Goal: Find specific page/section: Find specific page/section

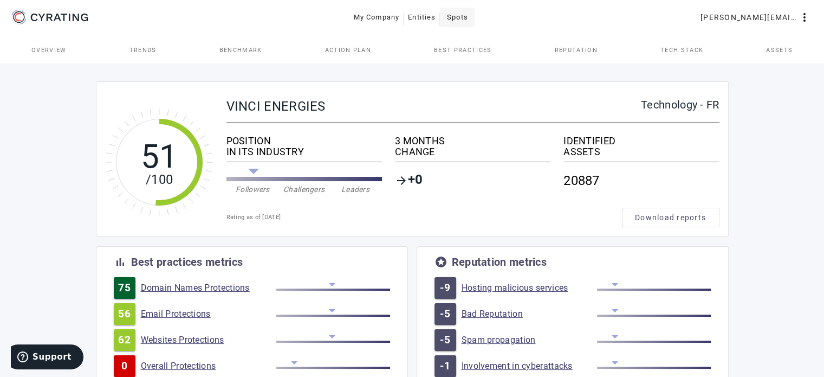
click at [472, 18] on span at bounding box center [457, 17] width 35 height 26
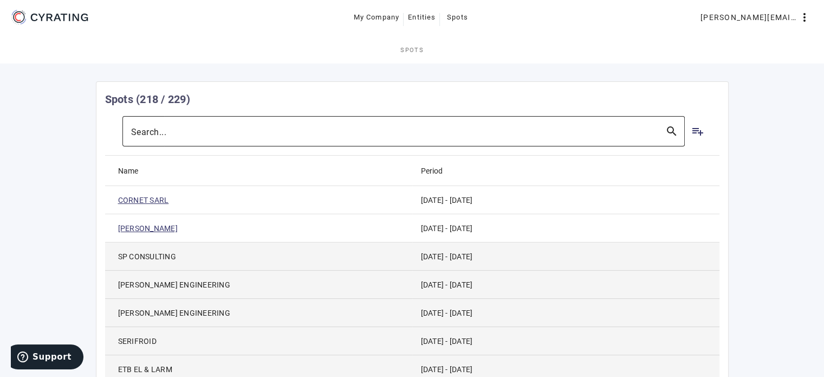
click at [319, 121] on div at bounding box center [394, 131] width 526 height 30
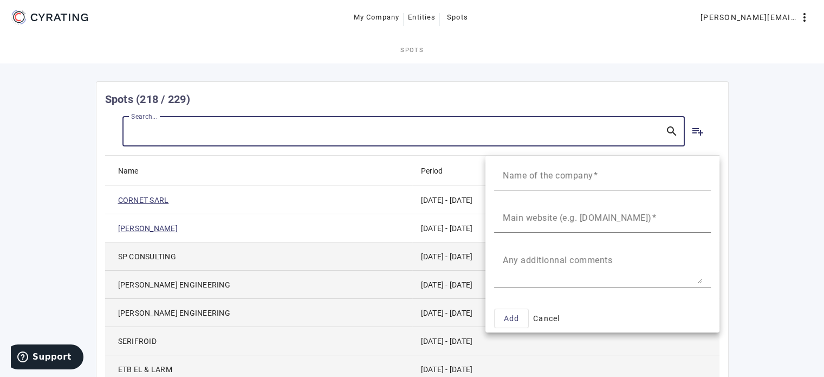
click at [754, 123] on div at bounding box center [412, 188] width 824 height 377
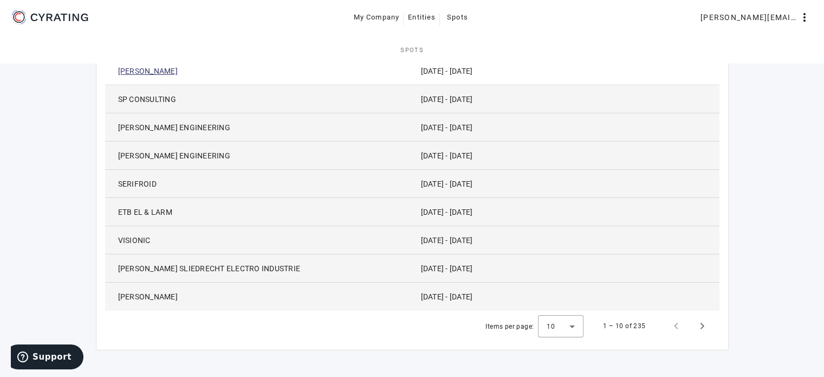
scroll to position [158, 0]
click at [702, 323] on span "Next page" at bounding box center [702, 325] width 26 height 26
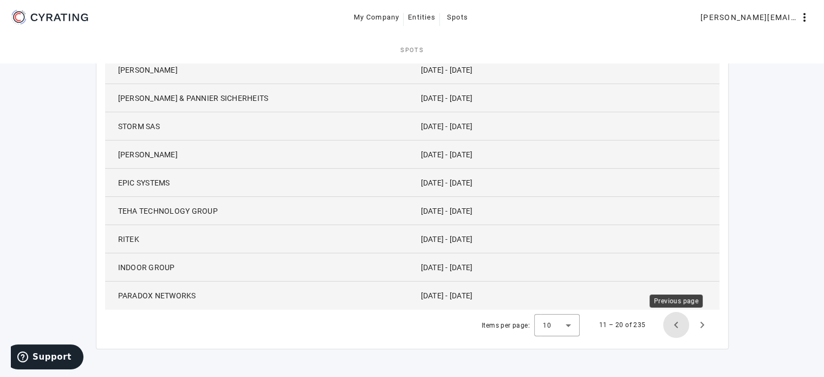
click at [672, 330] on span "Previous page" at bounding box center [676, 325] width 26 height 26
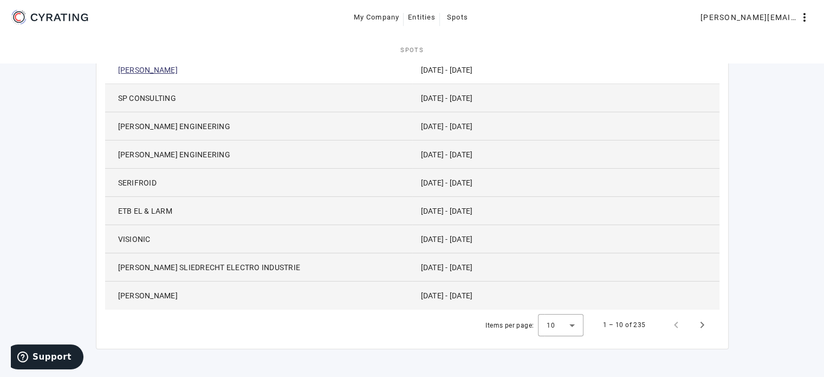
click at [80, 15] on icon at bounding box center [50, 17] width 82 height 17
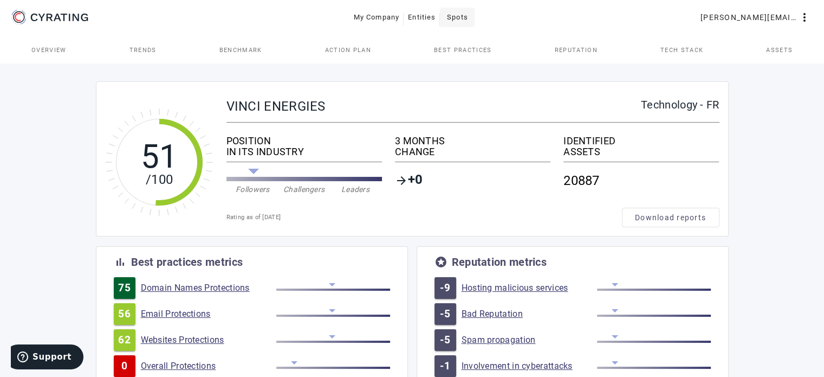
click at [454, 20] on span "Spots" at bounding box center [457, 17] width 21 height 17
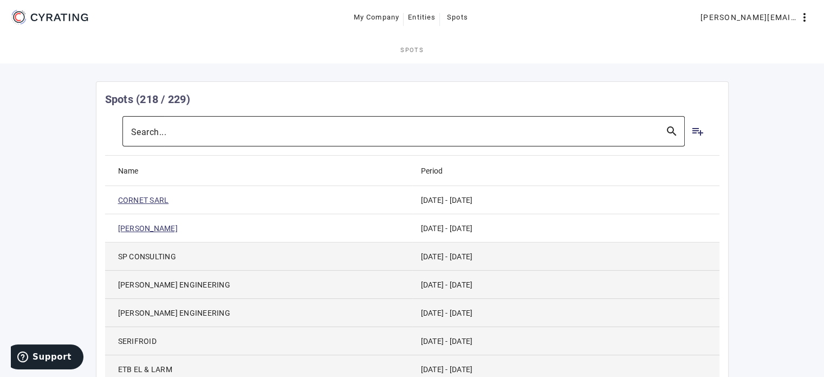
click at [364, 138] on div at bounding box center [394, 131] width 526 height 30
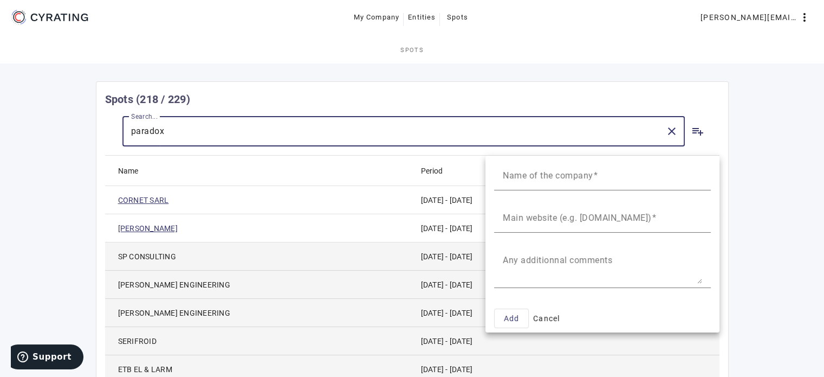
type input "paradox"
click at [561, 132] on div at bounding box center [412, 188] width 824 height 377
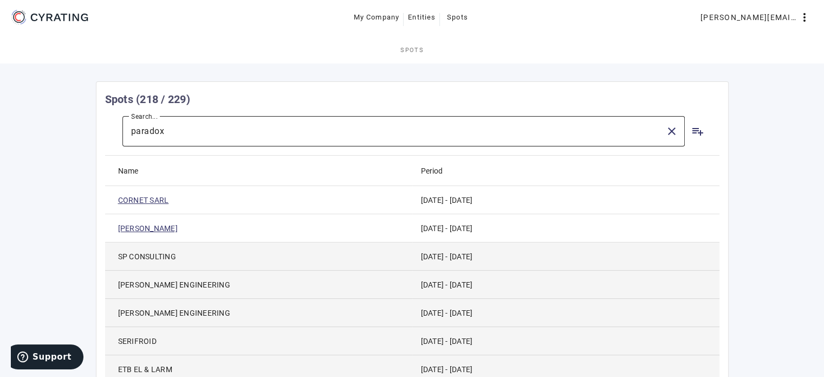
click at [616, 130] on input "paradox" at bounding box center [394, 131] width 526 height 13
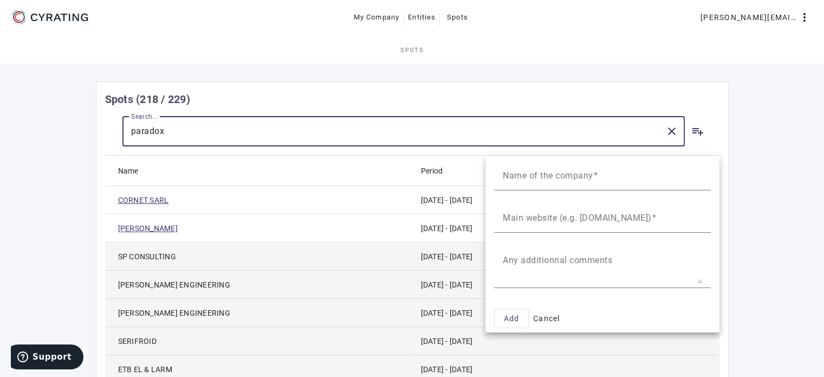
click at [668, 130] on div at bounding box center [412, 188] width 824 height 377
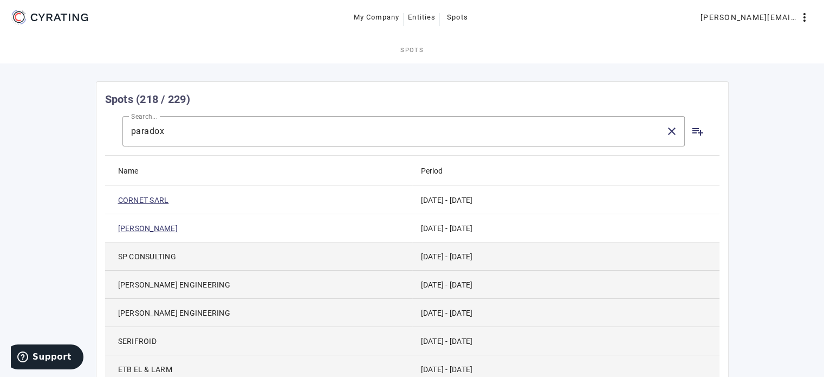
click at [637, 41] on link "Spots" at bounding box center [412, 50] width 824 height 26
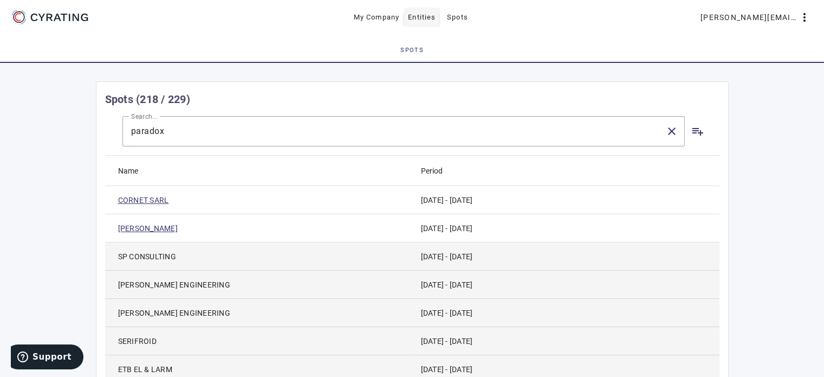
click at [426, 15] on span "Entities" at bounding box center [422, 17] width 28 height 17
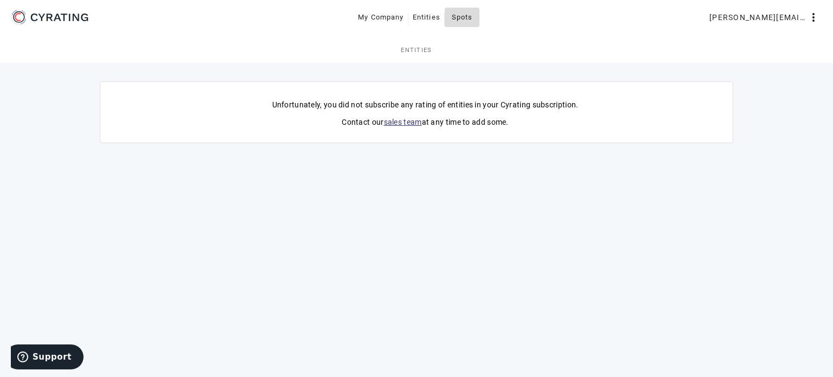
click at [472, 14] on span "Spots" at bounding box center [462, 17] width 21 height 17
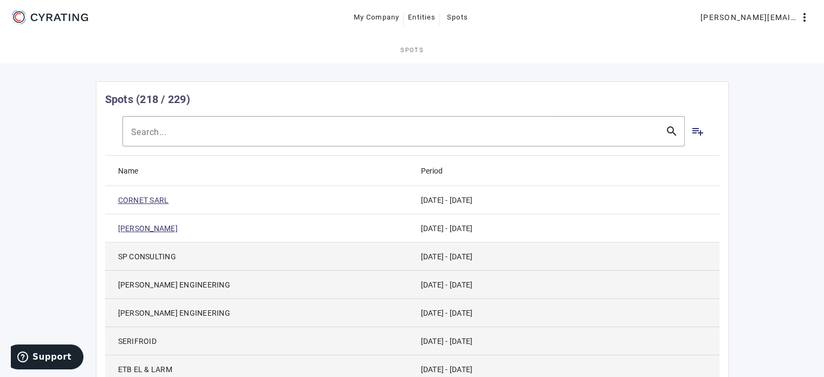
click at [83, 15] on icon "CYRATING" at bounding box center [84, 18] width 7 height 8
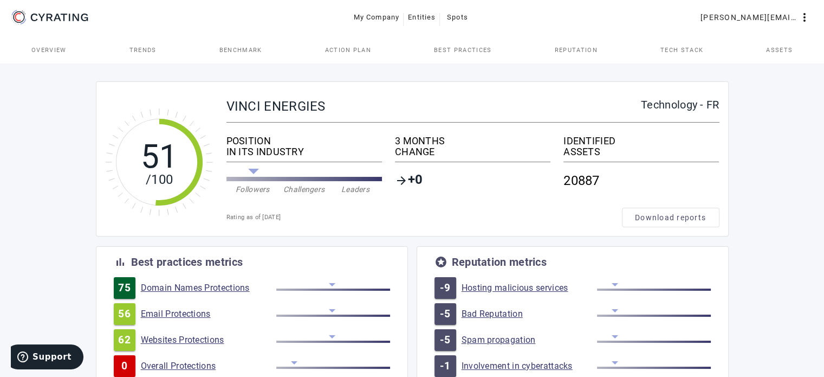
click at [149, 140] on tspan "51" at bounding box center [158, 156] width 37 height 38
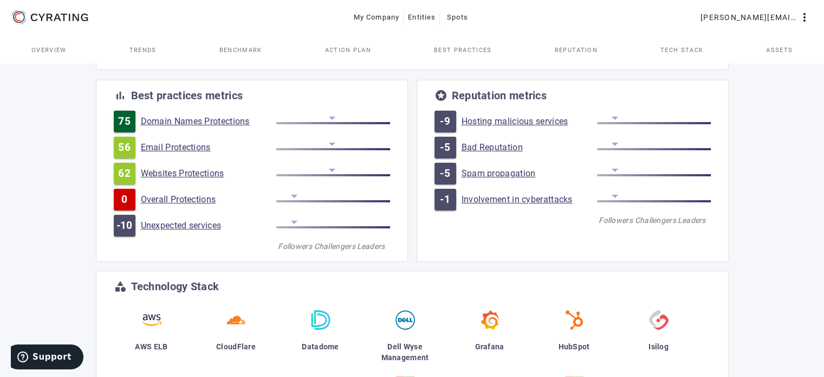
scroll to position [163, 0]
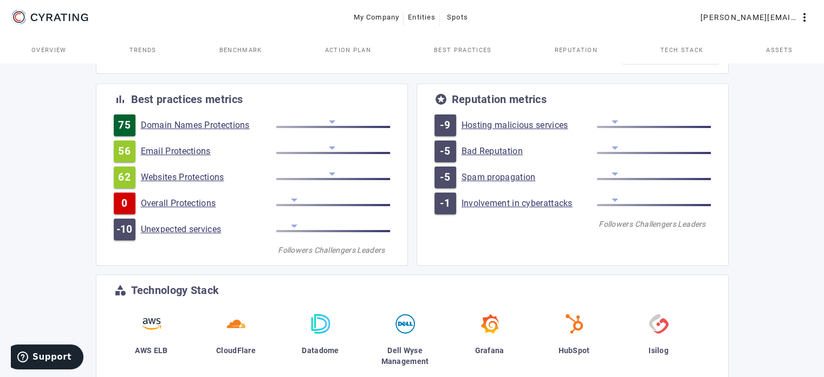
click at [789, 41] on span "Assets" at bounding box center [779, 50] width 27 height 26
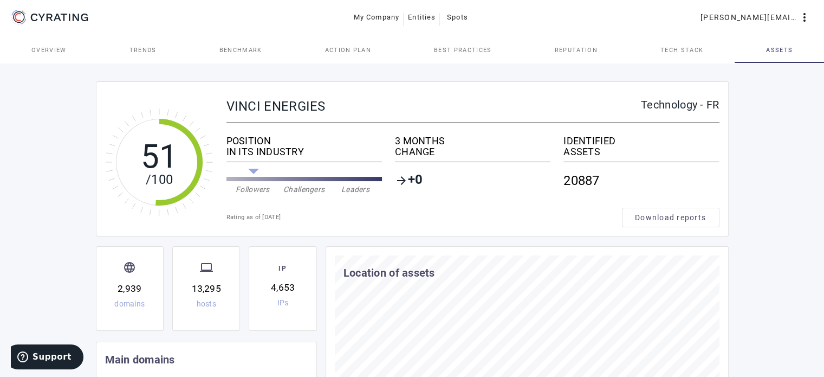
click at [581, 47] on span "Reputation" at bounding box center [576, 50] width 43 height 6
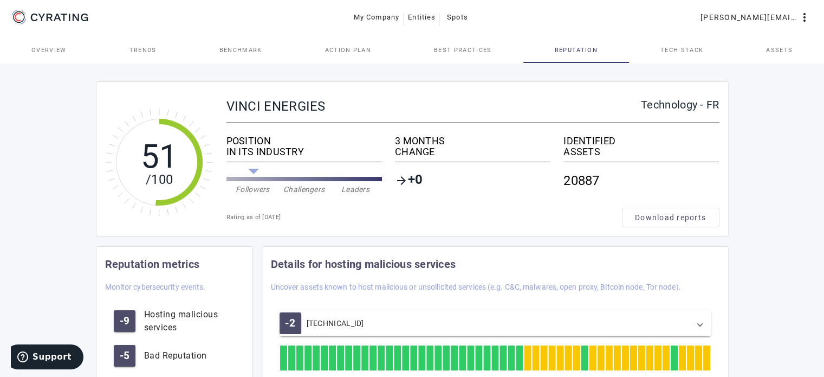
click at [473, 50] on span "Best practices" at bounding box center [462, 50] width 57 height 6
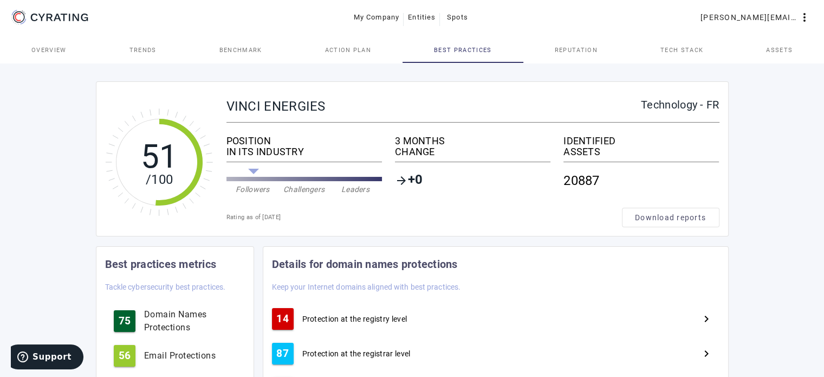
click at [60, 47] on span "Overview" at bounding box center [48, 50] width 35 height 6
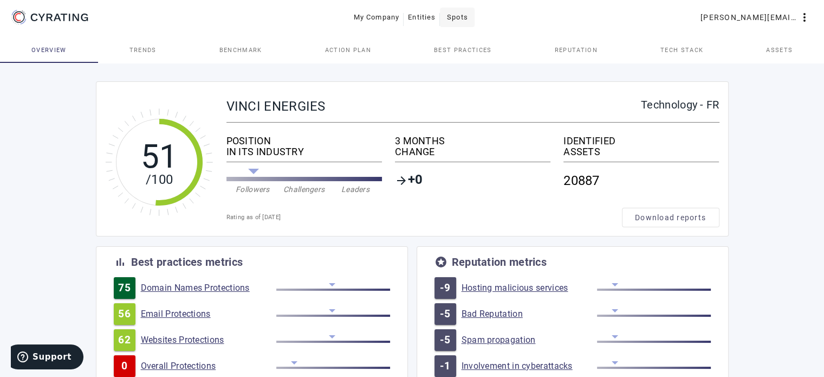
click at [456, 20] on span "Spots" at bounding box center [457, 17] width 21 height 17
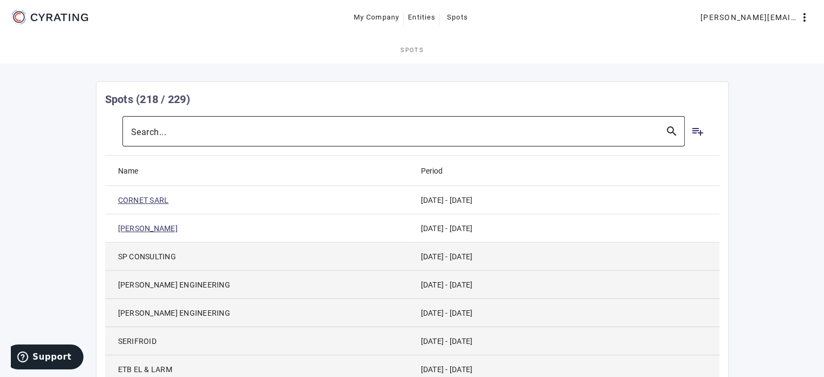
click at [232, 140] on div at bounding box center [394, 131] width 526 height 30
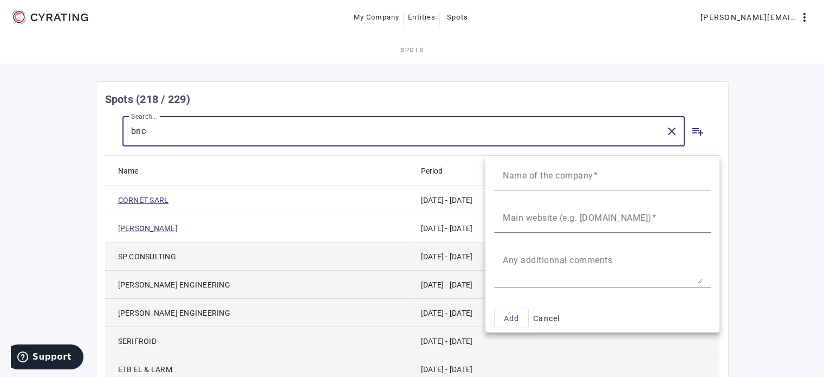
click at [763, 105] on div at bounding box center [412, 188] width 824 height 377
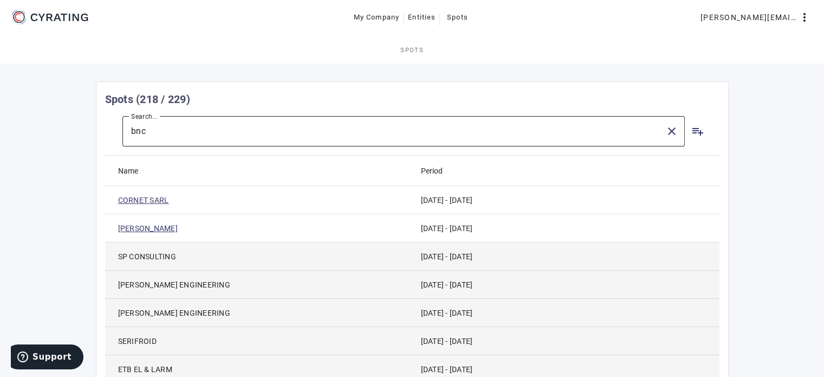
click at [631, 134] on input "bnc" at bounding box center [394, 131] width 526 height 13
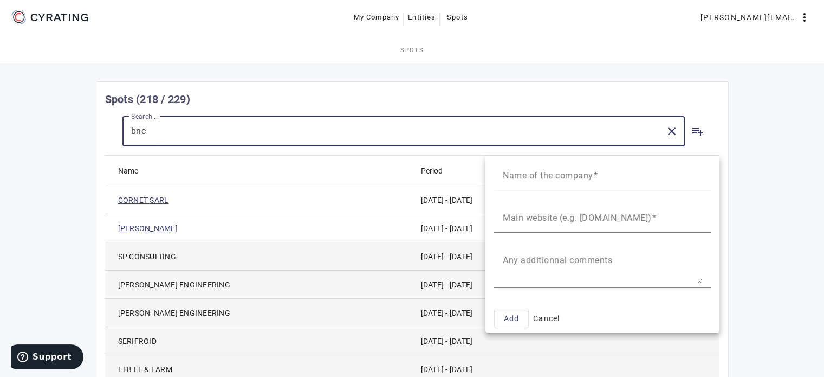
click at [631, 134] on div at bounding box center [412, 188] width 824 height 377
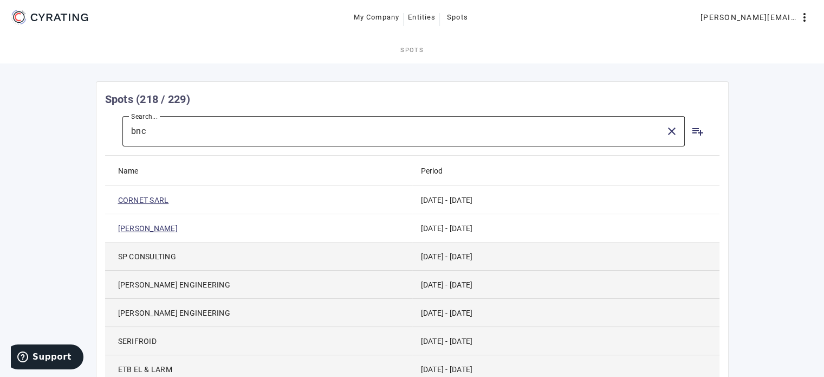
click at [631, 134] on input "bnc" at bounding box center [394, 131] width 526 height 13
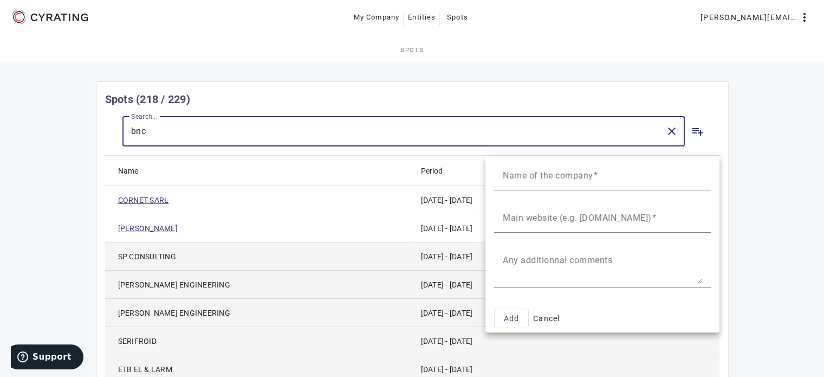
click at [631, 134] on body "My Company Entities Spots [PERSON_NAME][EMAIL_ADDRESS][DOMAIN_NAME] more_vert m…" at bounding box center [412, 298] width 824 height 475
type input "paradox"
click at [631, 134] on div at bounding box center [412, 188] width 824 height 377
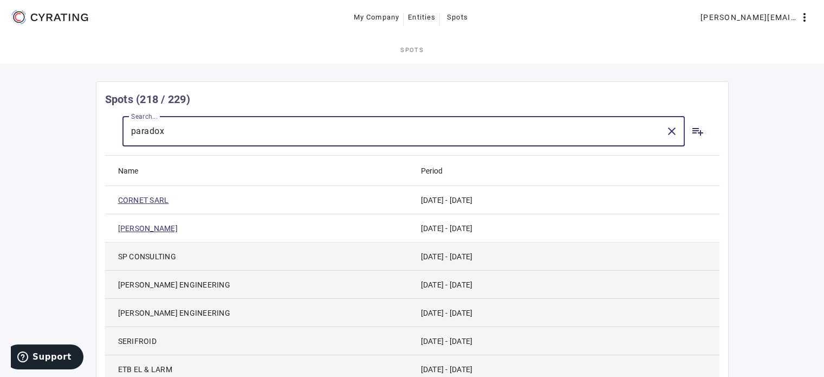
click at [598, 134] on input "paradox" at bounding box center [394, 131] width 526 height 13
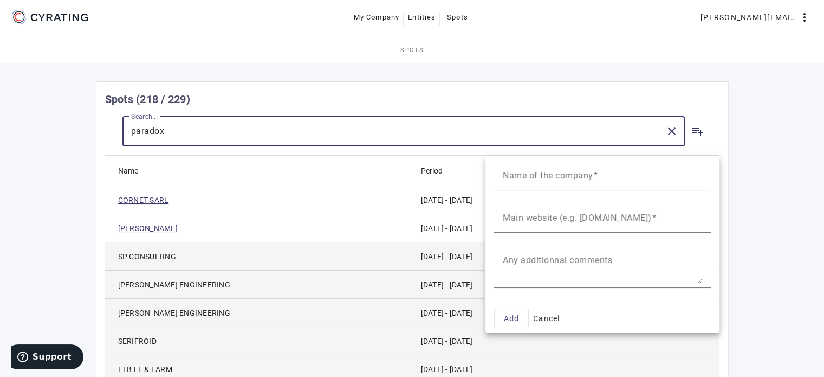
click at [777, 127] on div at bounding box center [412, 188] width 824 height 377
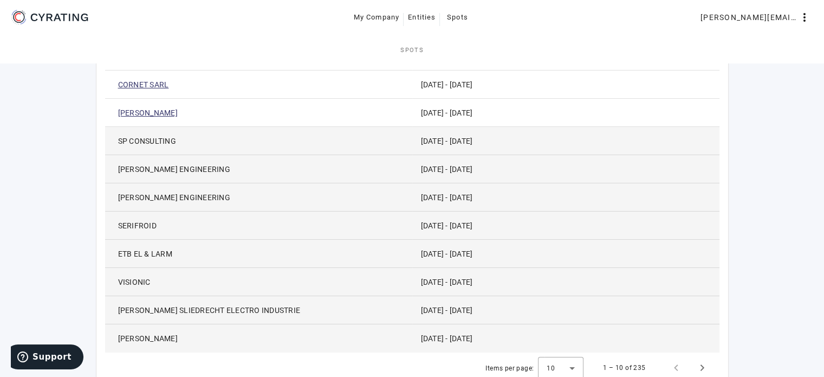
scroll to position [158, 0]
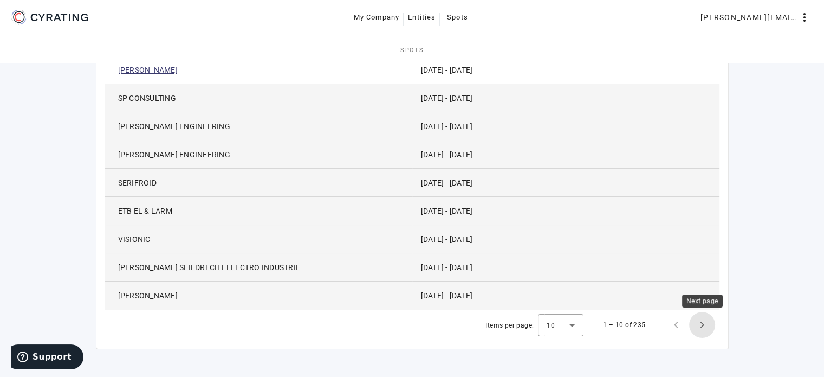
click at [702, 325] on span "Next page" at bounding box center [702, 325] width 26 height 26
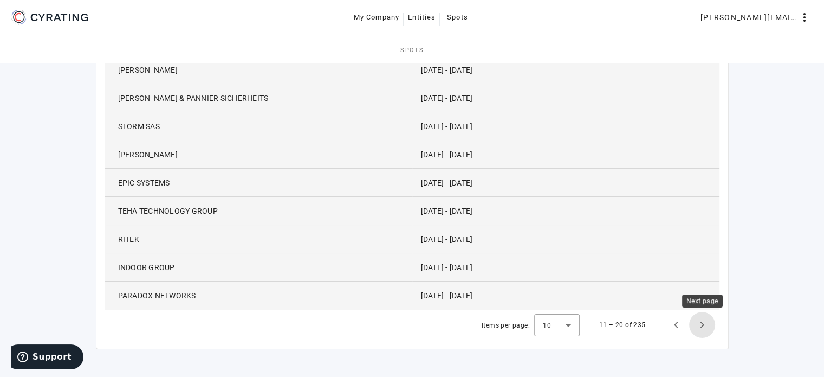
click at [704, 323] on span "Next page" at bounding box center [702, 325] width 26 height 26
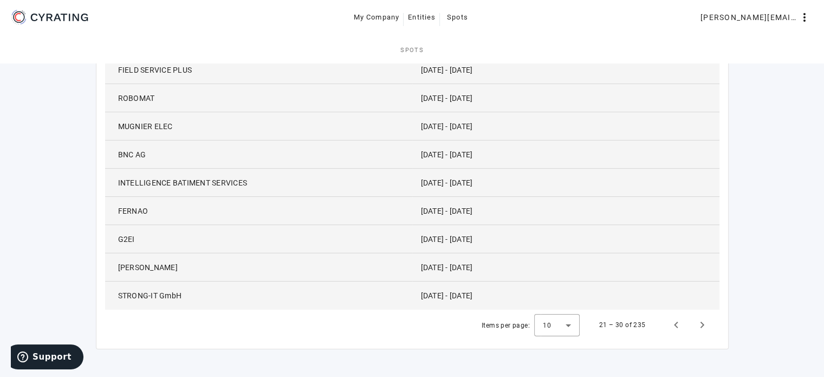
click at [136, 151] on span "BNC AG" at bounding box center [132, 154] width 28 height 11
click at [777, 175] on div "Unfortunately, you did not subscribe any rating in your Cyrating subscription. …" at bounding box center [412, 139] width 824 height 475
